Goal: Information Seeking & Learning: Learn about a topic

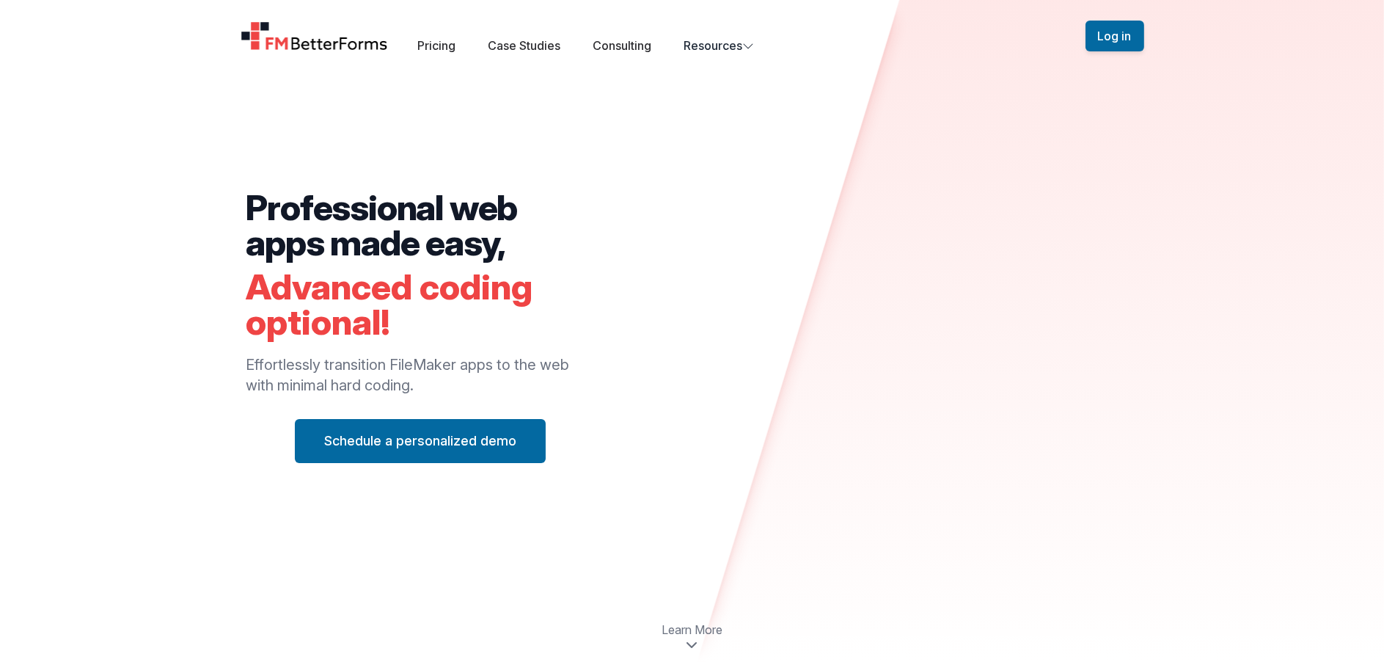
click at [293, 349] on div "Professional web apps made easy, Advanced coding optional! Effortlessly transit…" at bounding box center [420, 326] width 348 height 273
click at [446, 47] on link "Pricing" at bounding box center [436, 45] width 38 height 15
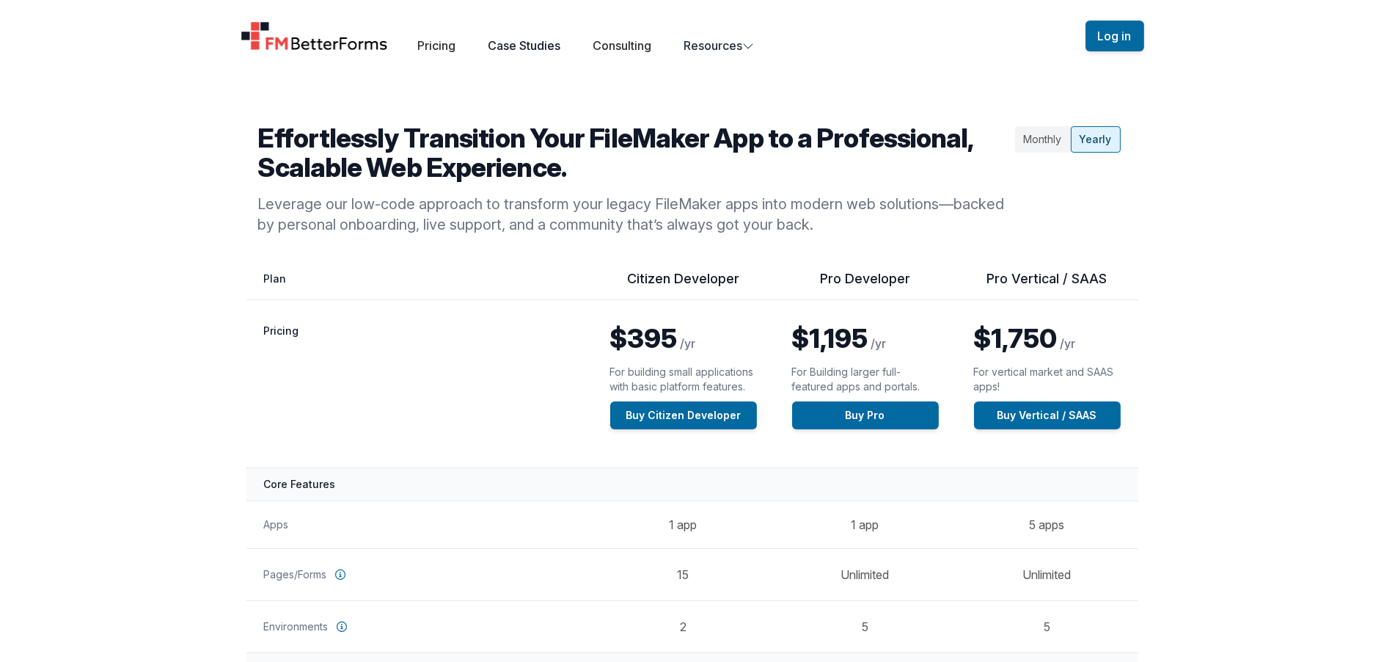
click at [535, 45] on link "Case Studies" at bounding box center [524, 45] width 73 height 15
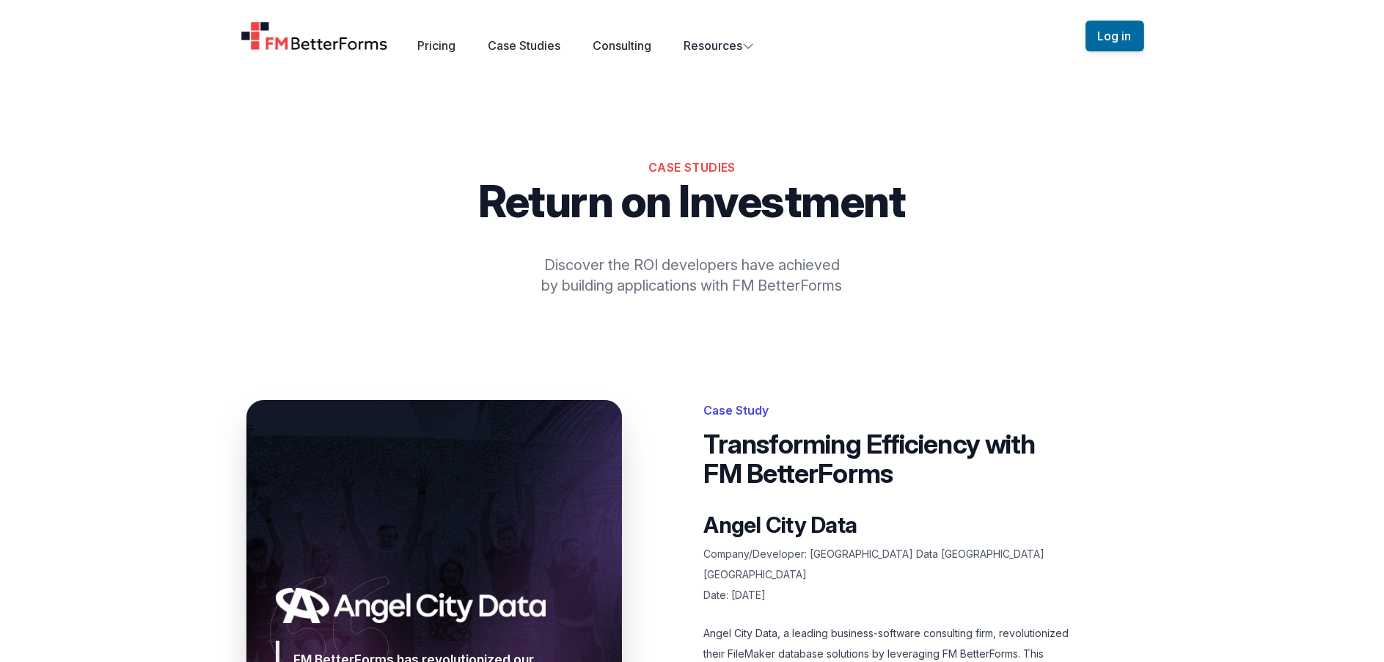
click at [336, 47] on img "Home" at bounding box center [315, 35] width 148 height 29
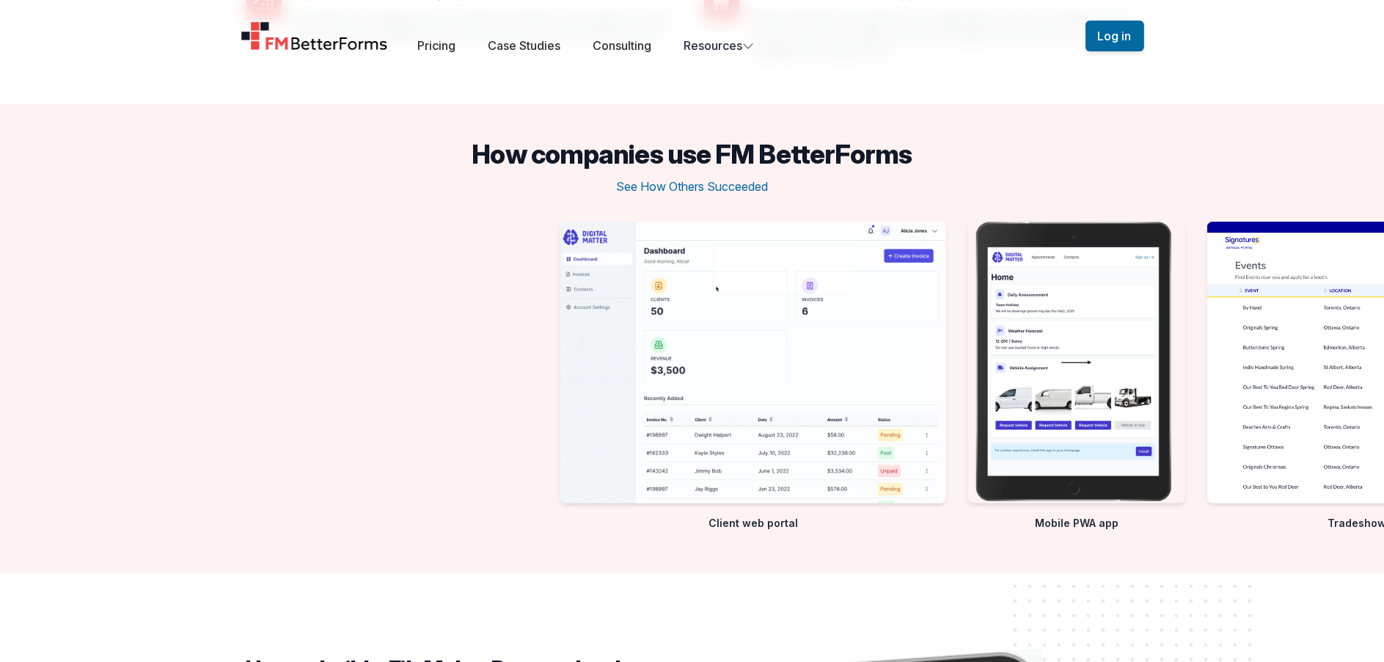
scroll to position [2274, 0]
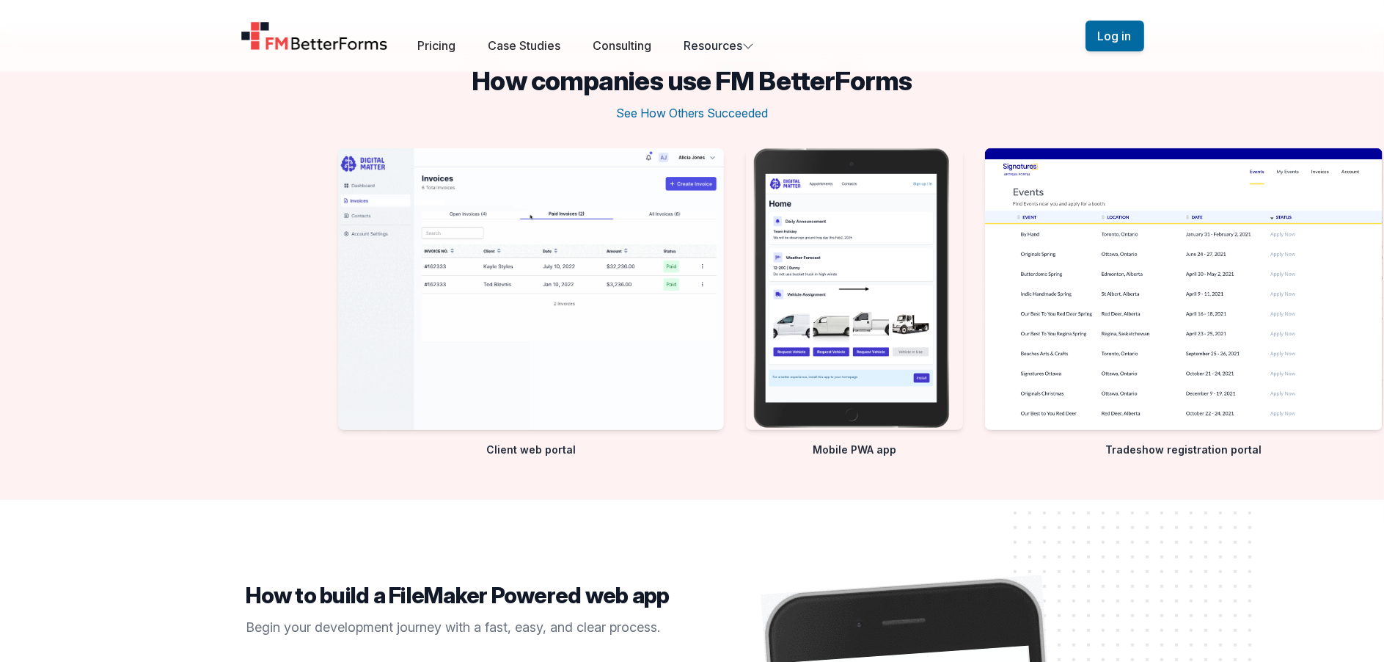
click at [389, 296] on div "Apprentice Registration Portal Client web portal Mobile PWA app Tradeshow regis…" at bounding box center [1008, 306] width 1384 height 316
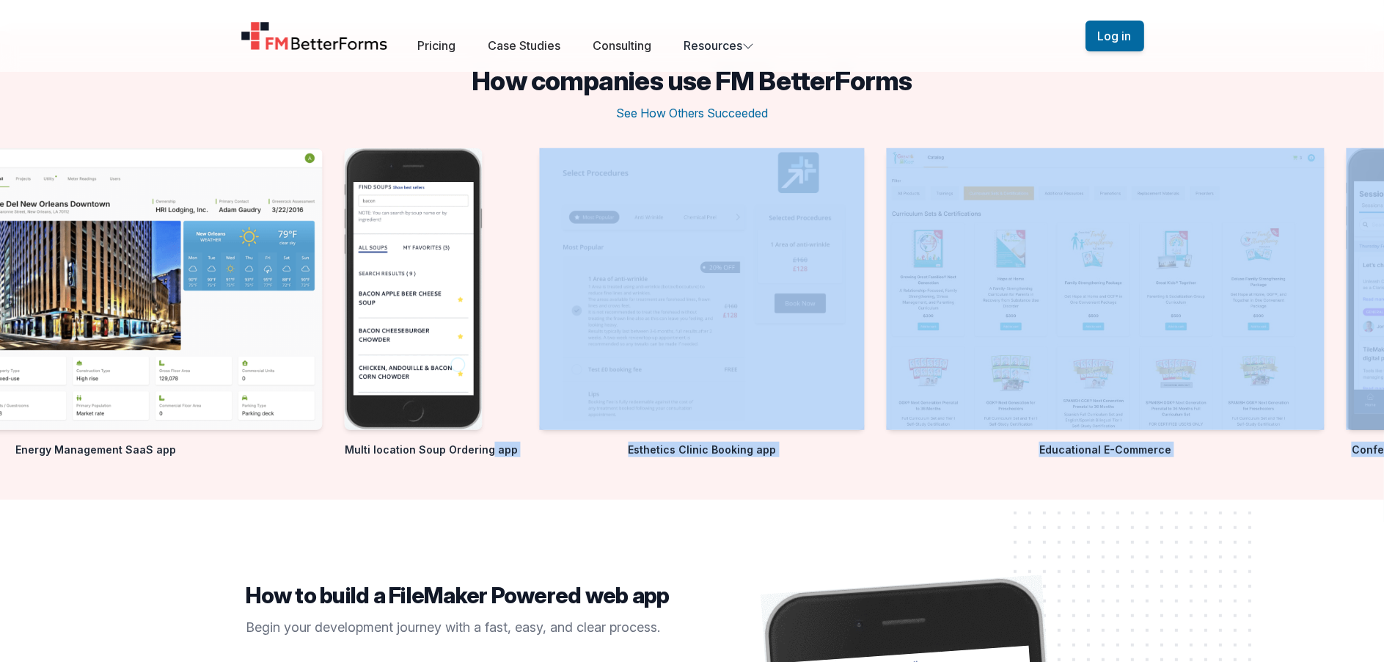
drag, startPoint x: 994, startPoint y: 466, endPoint x: 724, endPoint y: 461, distance: 270.0
click at [723, 463] on div "How companies use FM BetterForms See How Others Succeeded Client web portal Mob…" at bounding box center [692, 265] width 1384 height 469
drag, startPoint x: 1146, startPoint y: 109, endPoint x: 916, endPoint y: 136, distance: 231.2
click at [916, 136] on div "How companies use FM BetterForms See How Others Succeeded Client web portal Mob…" at bounding box center [692, 265] width 1384 height 469
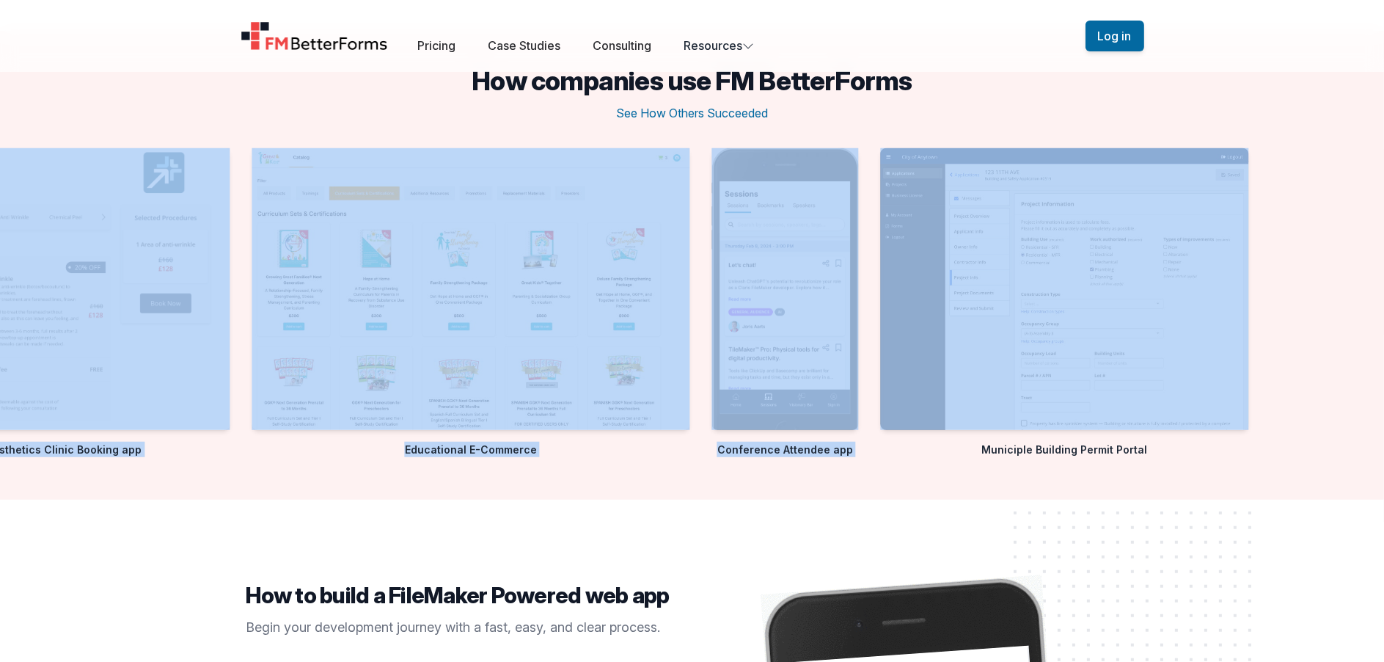
click at [411, 366] on img "7 / 10" at bounding box center [471, 289] width 438 height 282
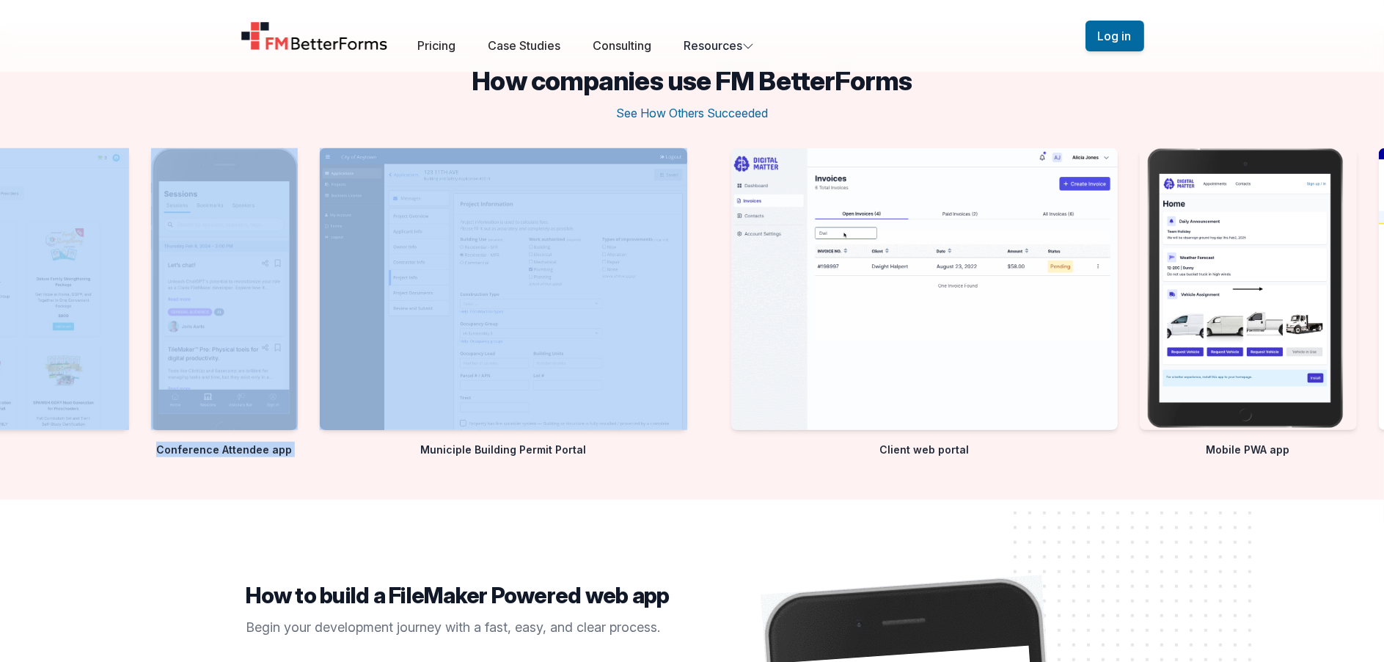
click at [632, 345] on img "9 / 10" at bounding box center [503, 289] width 367 height 282
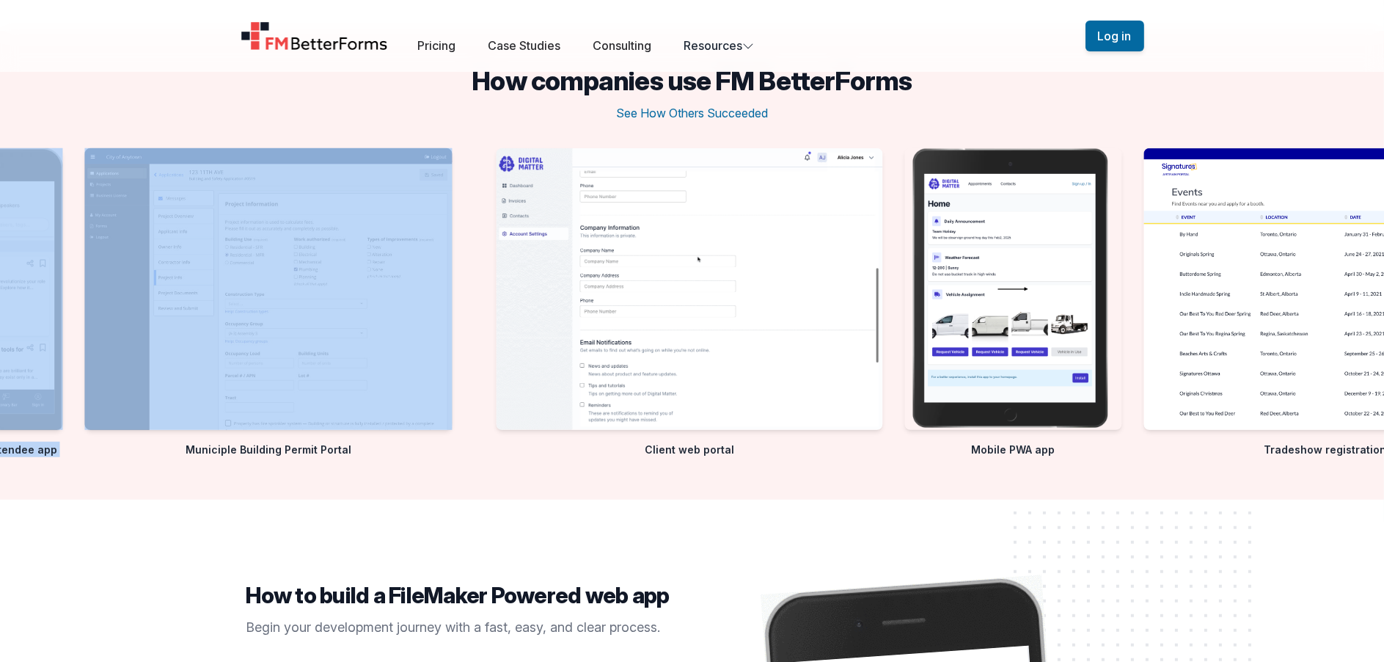
click at [609, 344] on img "1 / 10" at bounding box center [690, 289] width 386 height 282
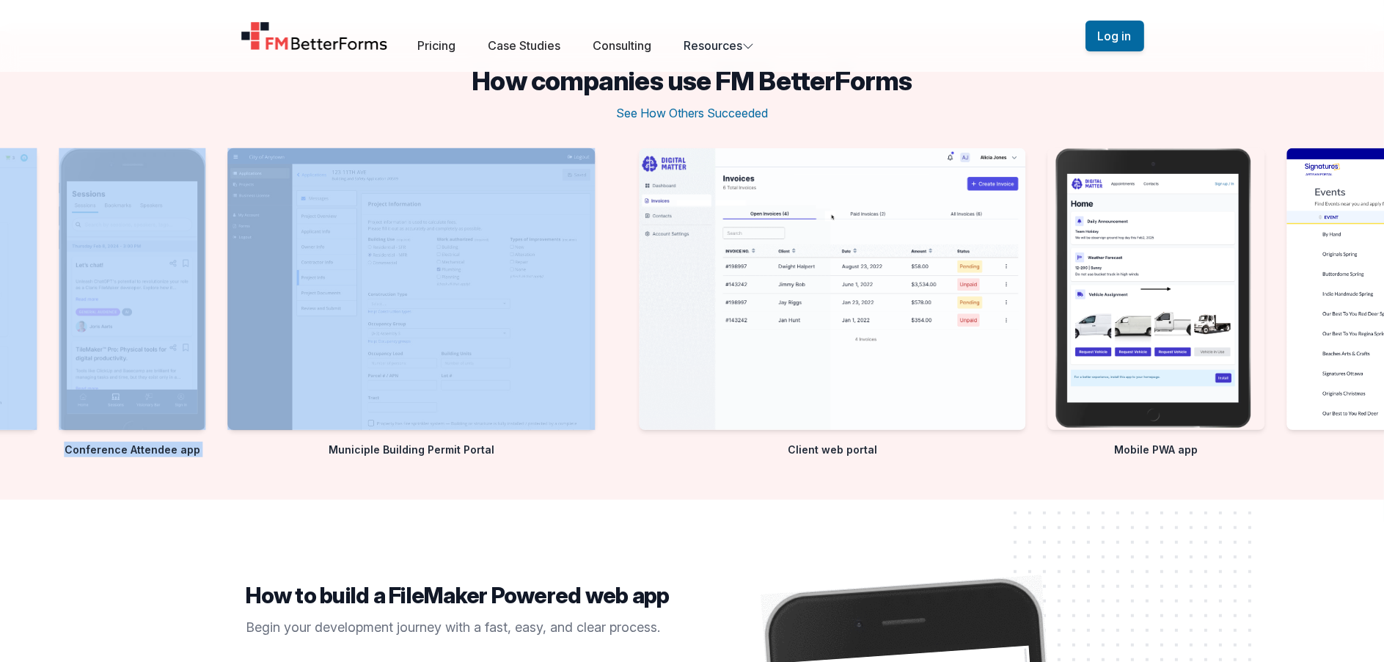
click at [456, 345] on img "9 / 10" at bounding box center [410, 289] width 367 height 282
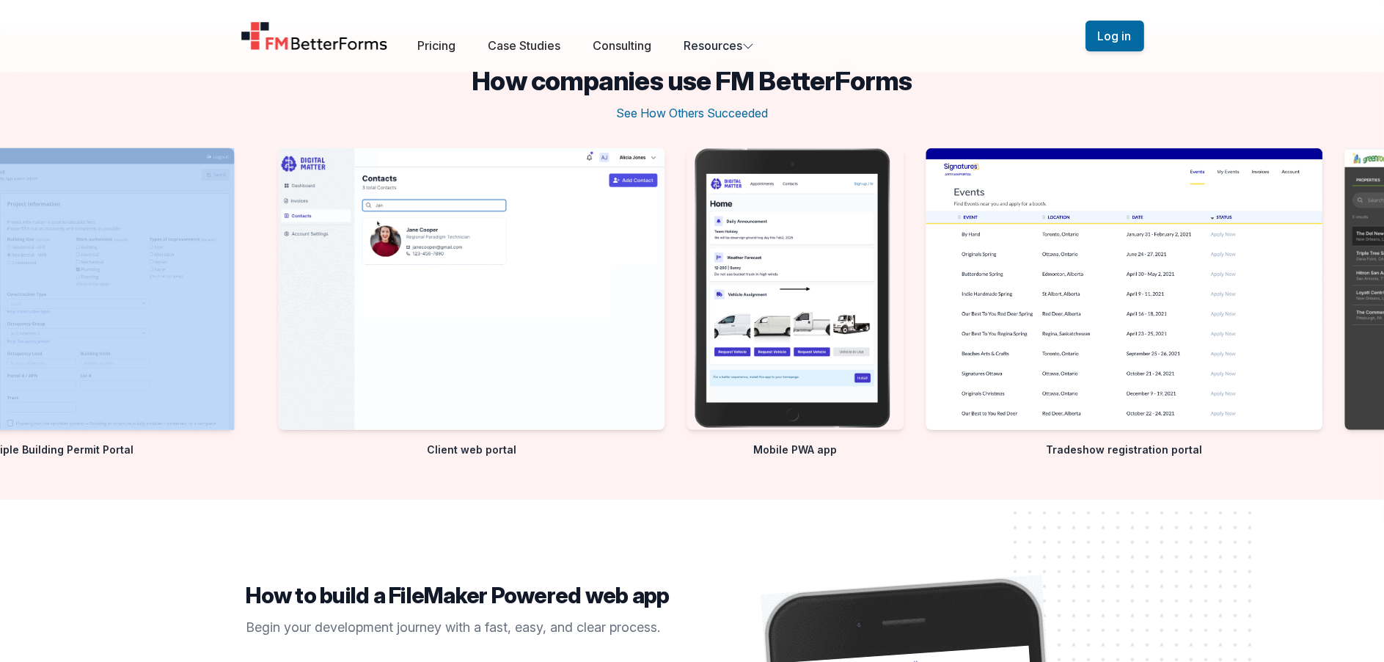
click at [532, 338] on div "Educational E-Commerce Conference Attendee app Municiple Building Permit Portal" at bounding box center [692, 306] width 1384 height 316
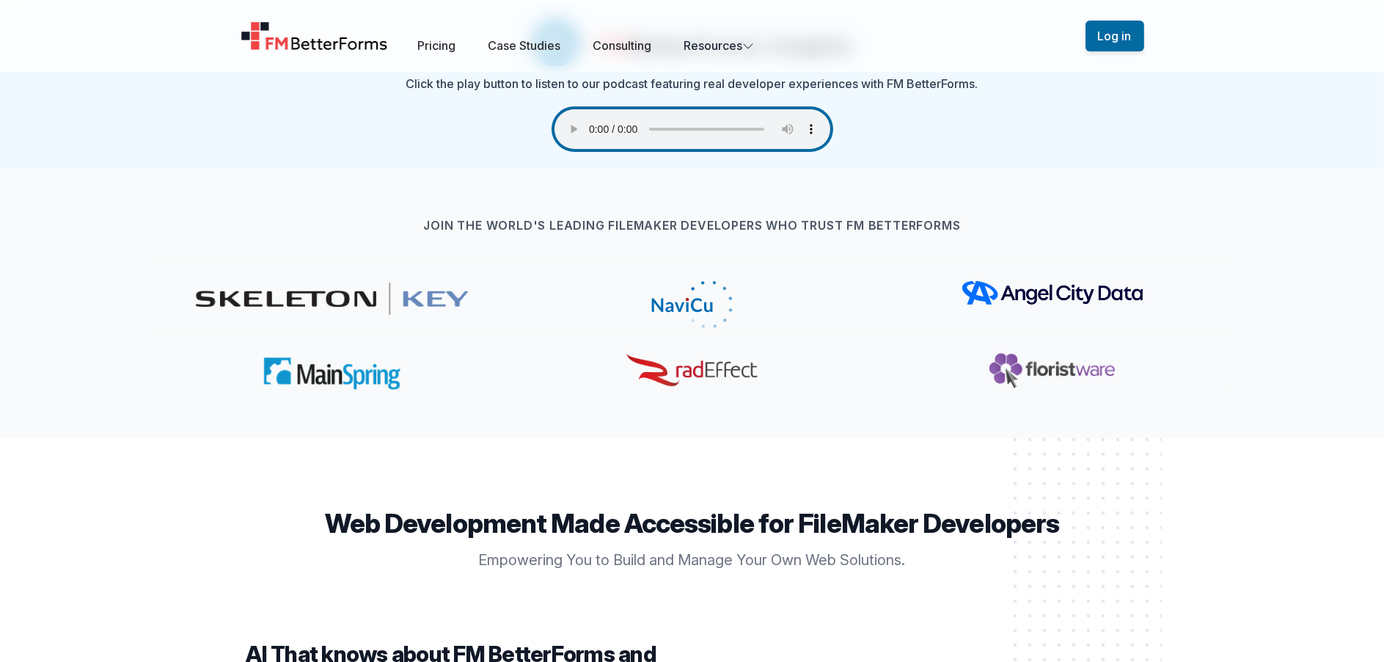
scroll to position [0, 0]
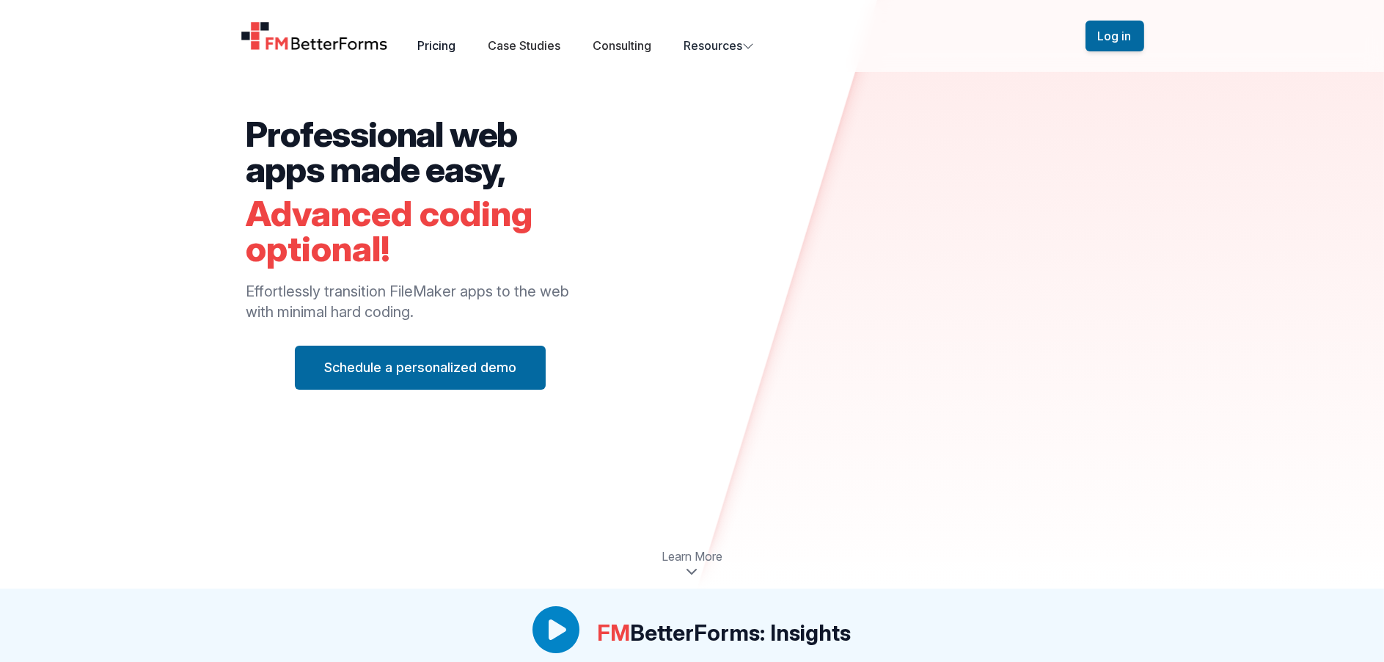
click at [444, 40] on link "Pricing" at bounding box center [436, 45] width 38 height 15
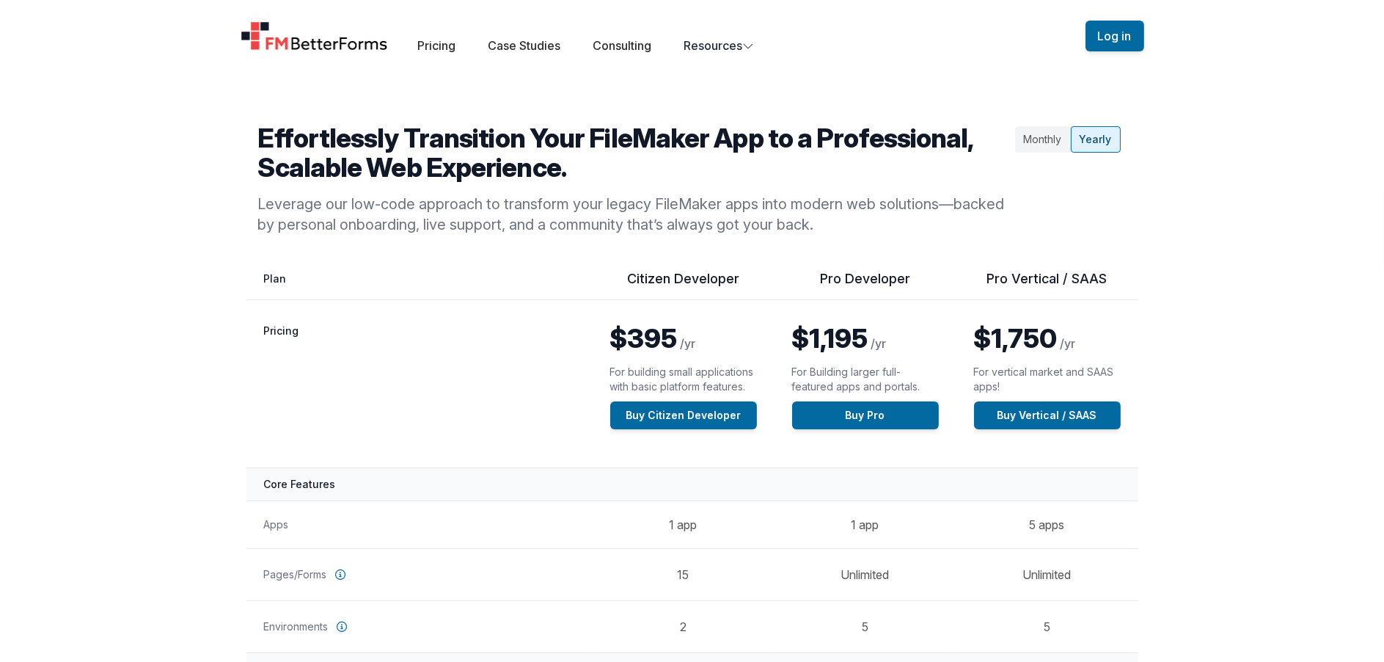
click at [1047, 136] on div "Monthly" at bounding box center [1043, 139] width 56 height 26
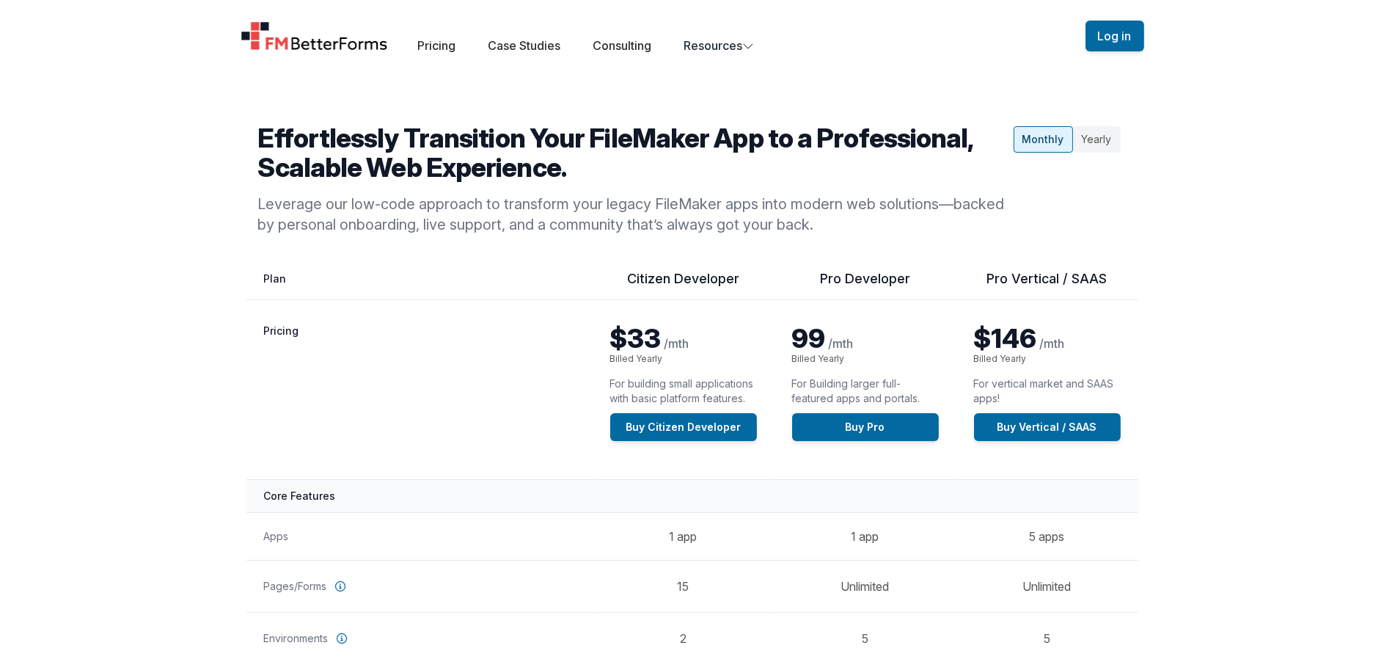
click at [1096, 138] on div "Yearly" at bounding box center [1097, 139] width 48 height 26
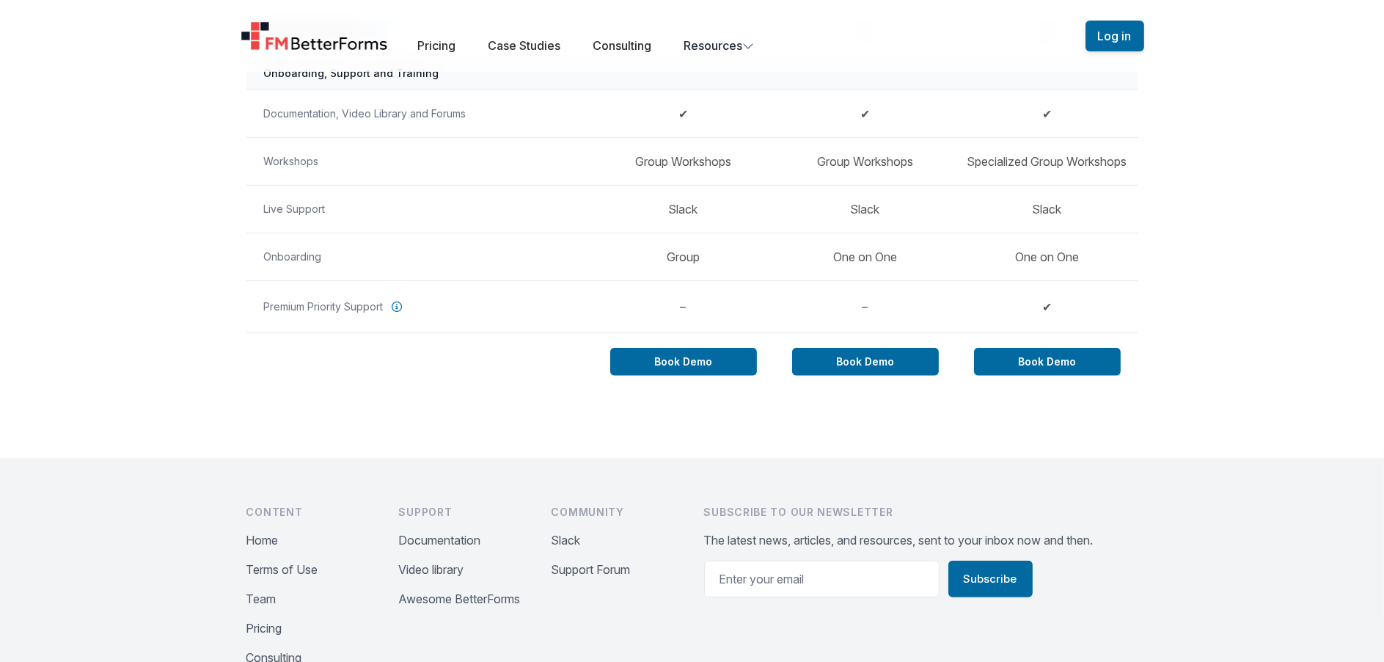
scroll to position [1394, 0]
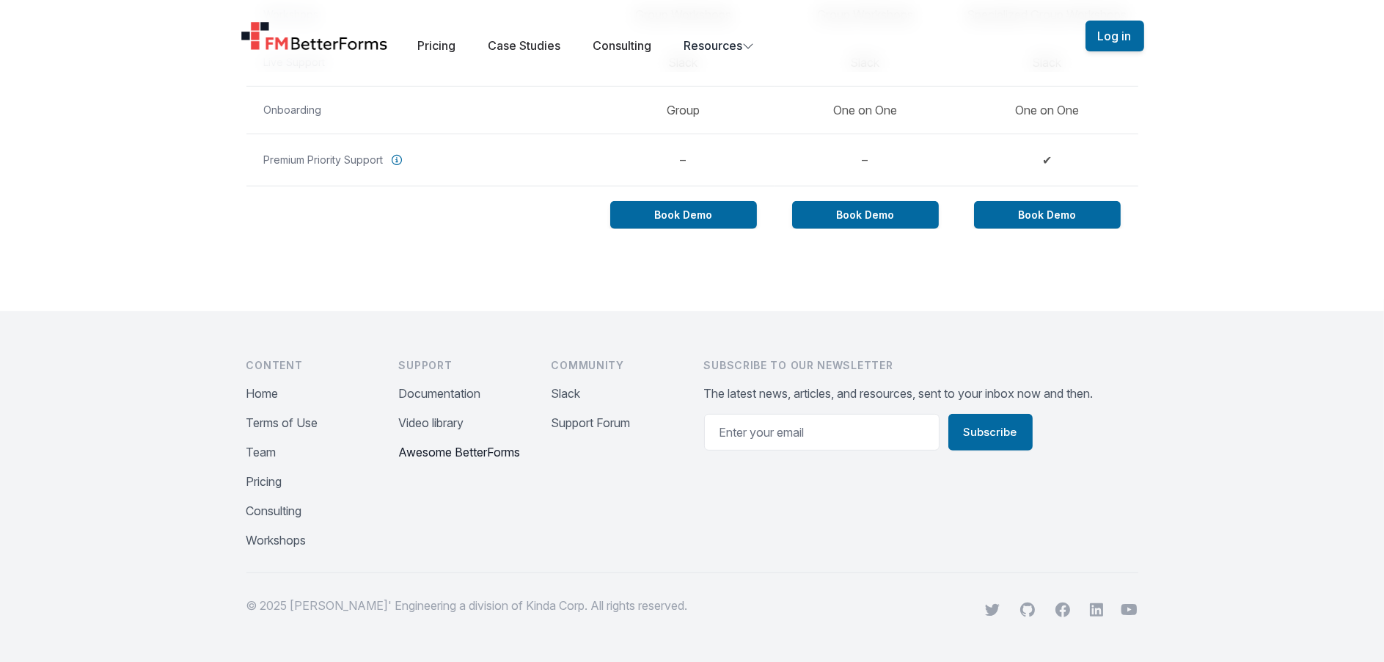
click at [472, 453] on button "Awesome BetterForms" at bounding box center [460, 452] width 122 height 18
